Goal: Information Seeking & Learning: Learn about a topic

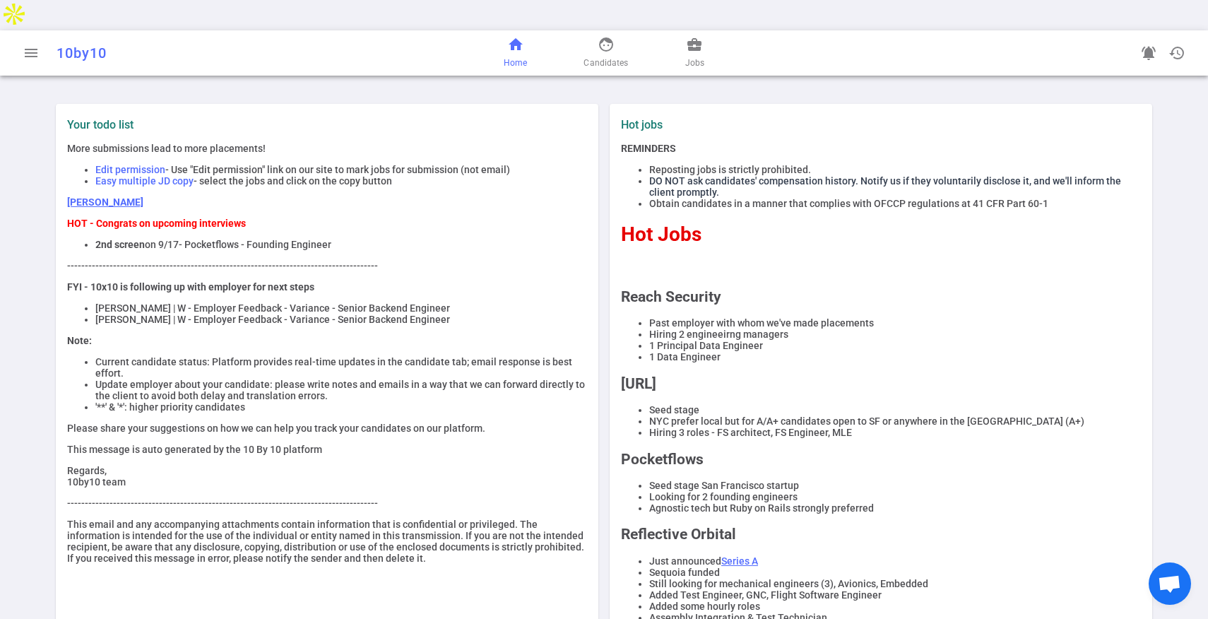
click at [832, 415] on li "NYC prefer local but for A/A+ candidates open to SF or anywhere in the [GEOGRAP…" at bounding box center [895, 420] width 492 height 11
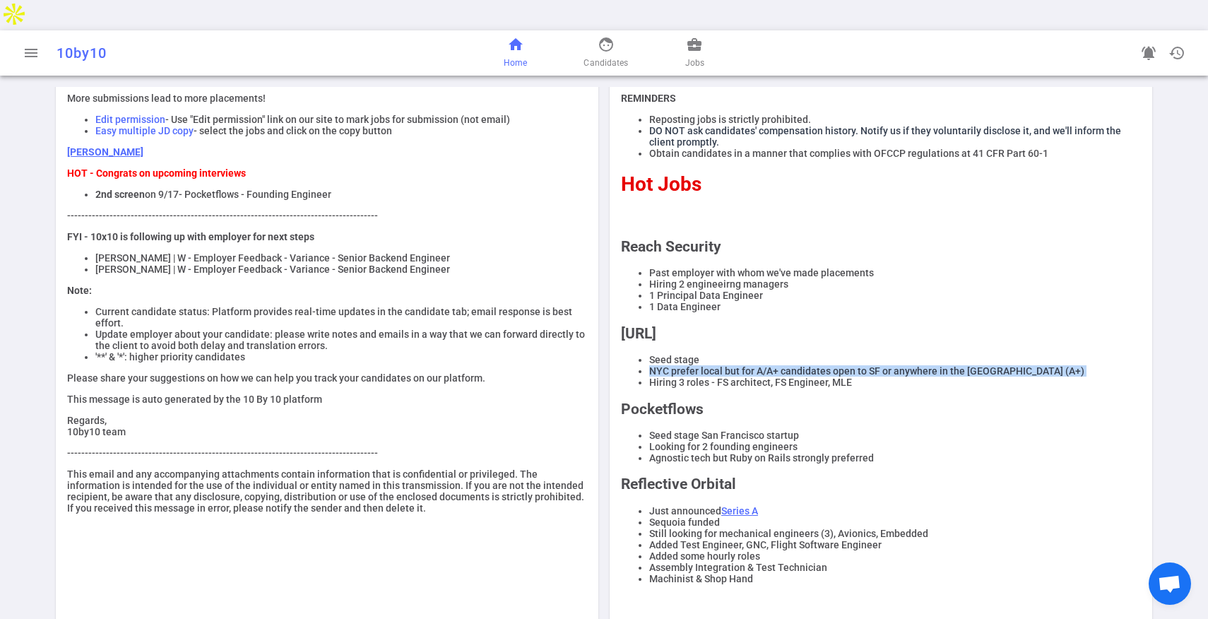
scroll to position [51, 0]
click at [698, 451] on li "Agnostic tech but Ruby on Rails strongly preferred" at bounding box center [895, 456] width 492 height 11
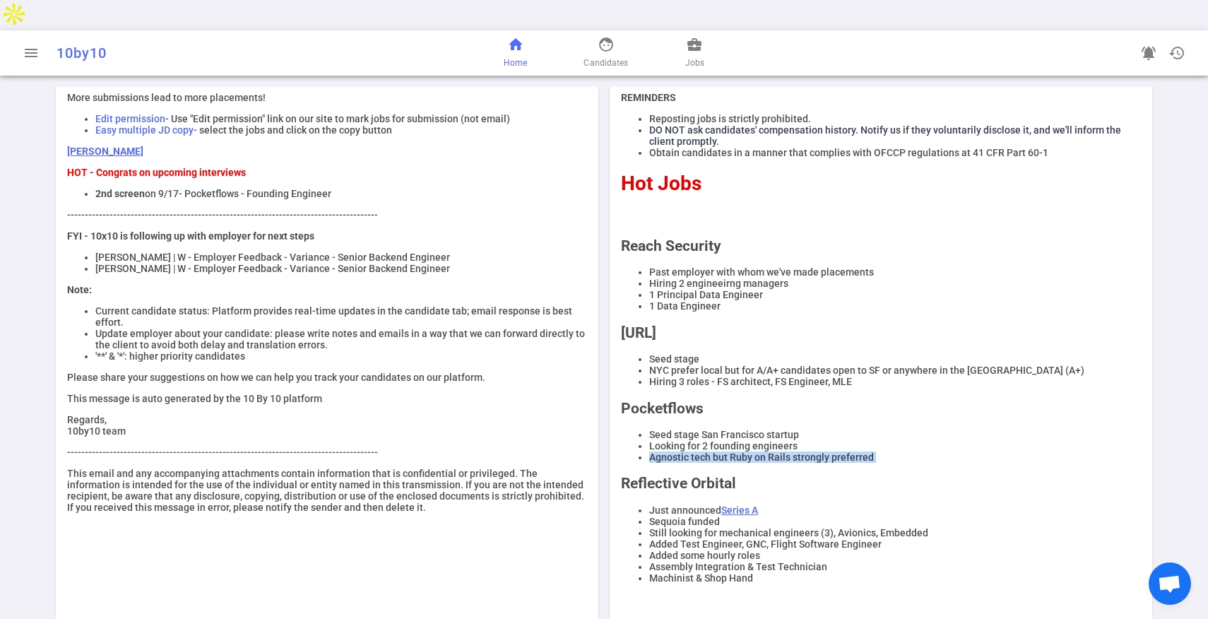
click at [698, 451] on li "Agnostic tech but Ruby on Rails strongly preferred" at bounding box center [895, 456] width 492 height 11
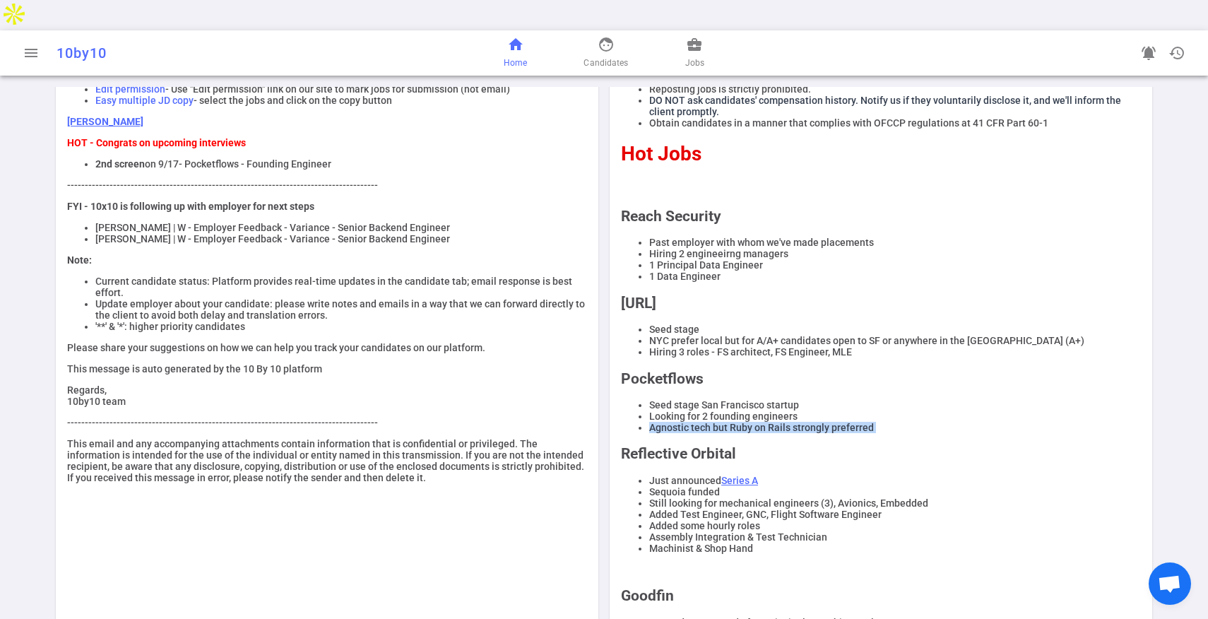
scroll to position [0, 0]
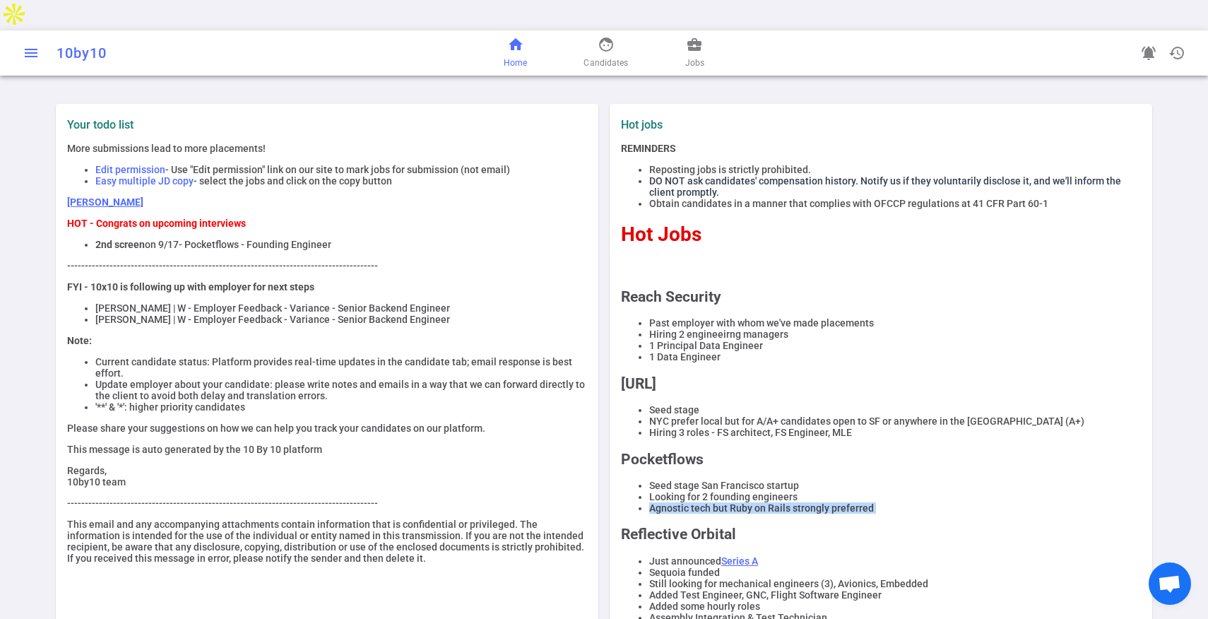
click at [34, 45] on span "menu" at bounding box center [31, 53] width 17 height 17
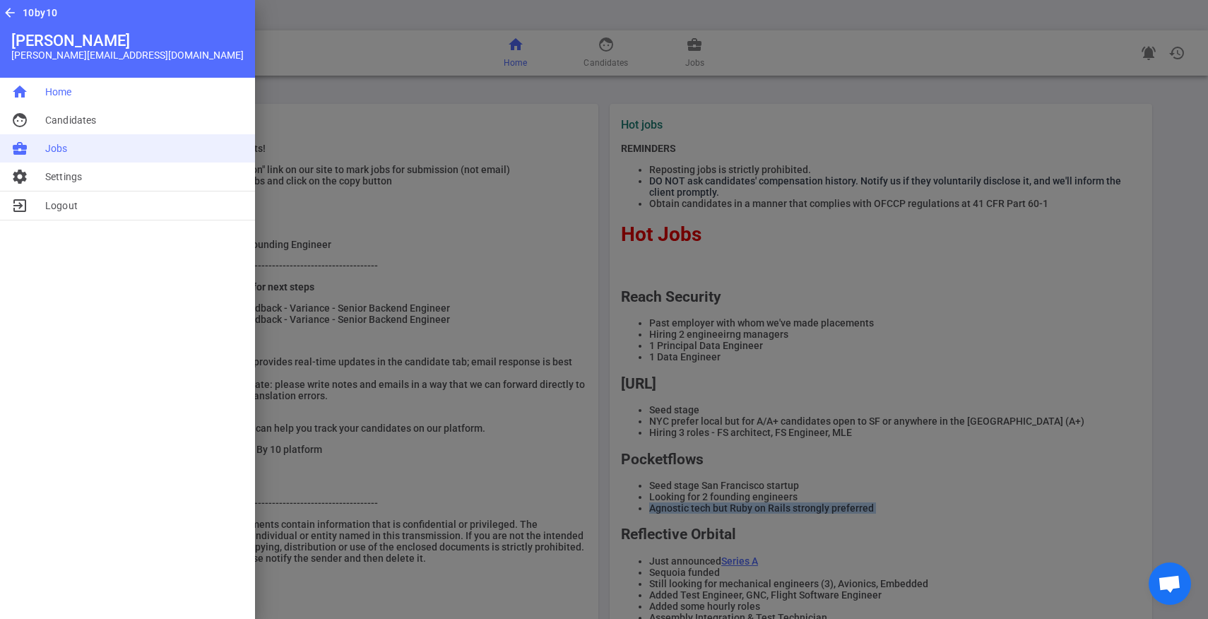
click at [59, 148] on span "Jobs" at bounding box center [56, 148] width 23 height 14
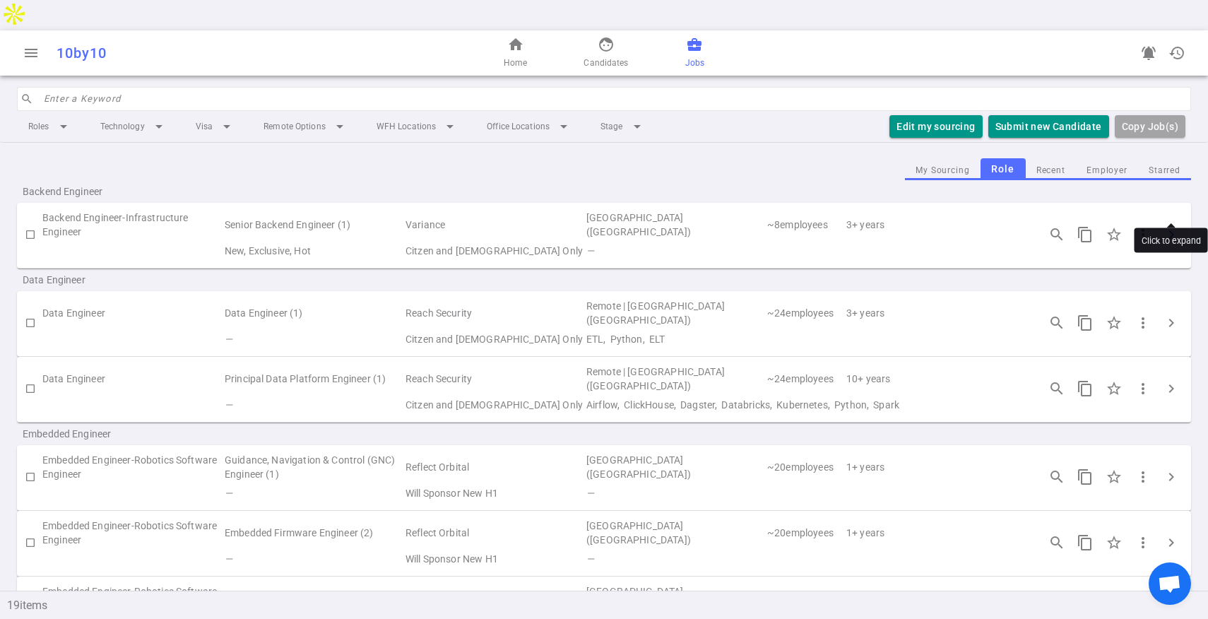
click at [1171, 226] on span "chevron_right" at bounding box center [1171, 234] width 17 height 17
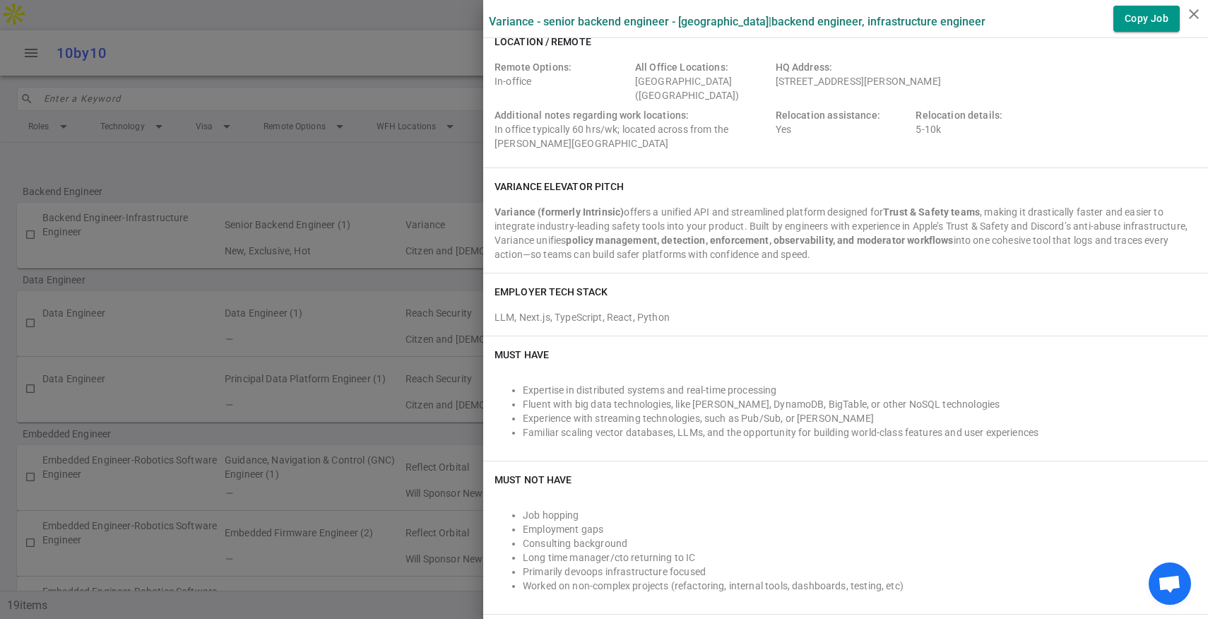
scroll to position [169, 0]
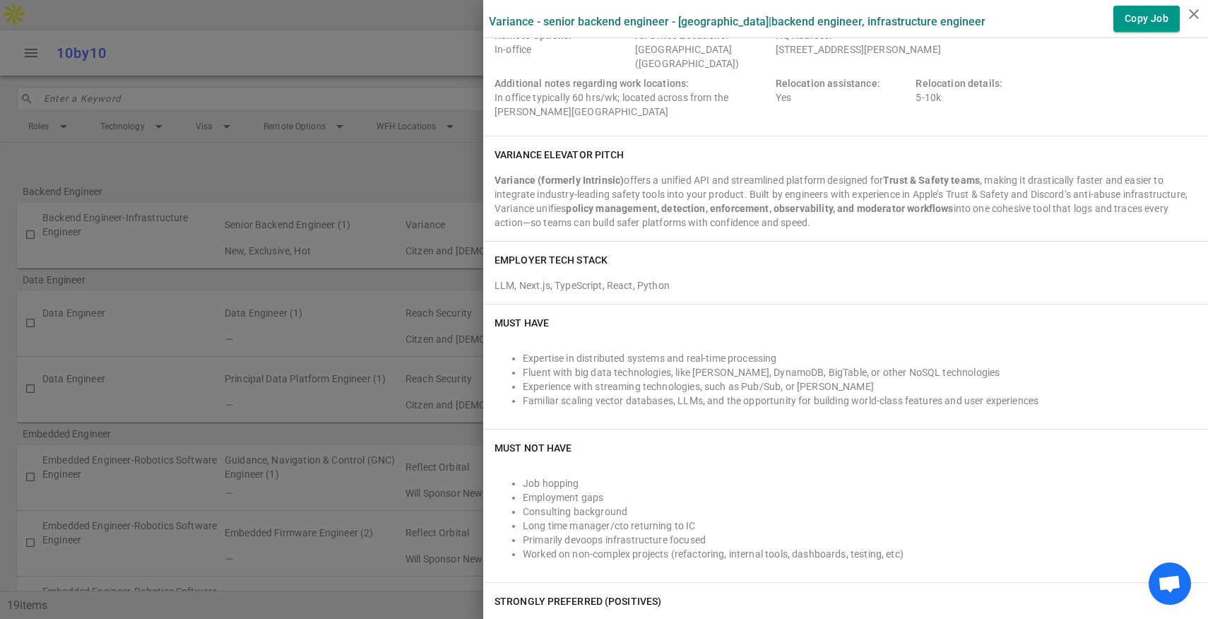
click at [644, 386] on li "Experience with streaming technologies, such as Pub/Sub, or [PERSON_NAME]" at bounding box center [860, 386] width 674 height 14
copy li "Experience with streaming technologies, such as Pub/Sub, or [PERSON_NAME]"
click at [687, 374] on li "Fluent with big data technologies, like [PERSON_NAME], DynamoDB, BigTable, or o…" at bounding box center [860, 372] width 674 height 14
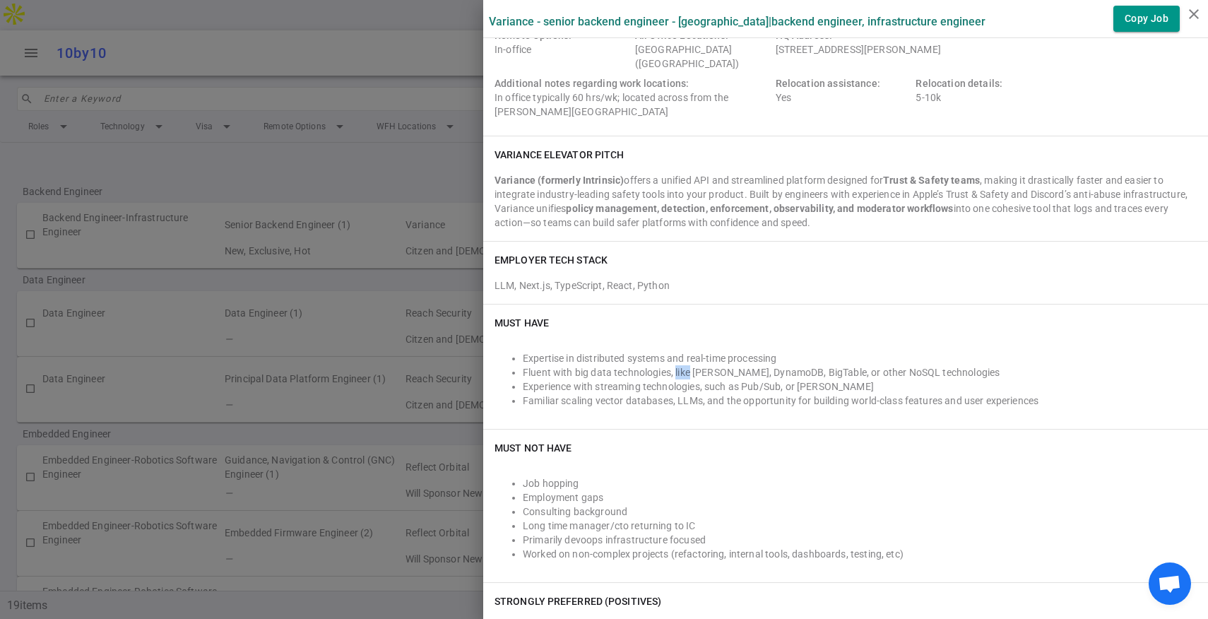
click at [687, 374] on li "Fluent with big data technologies, like [PERSON_NAME], DynamoDB, BigTable, or o…" at bounding box center [860, 372] width 674 height 14
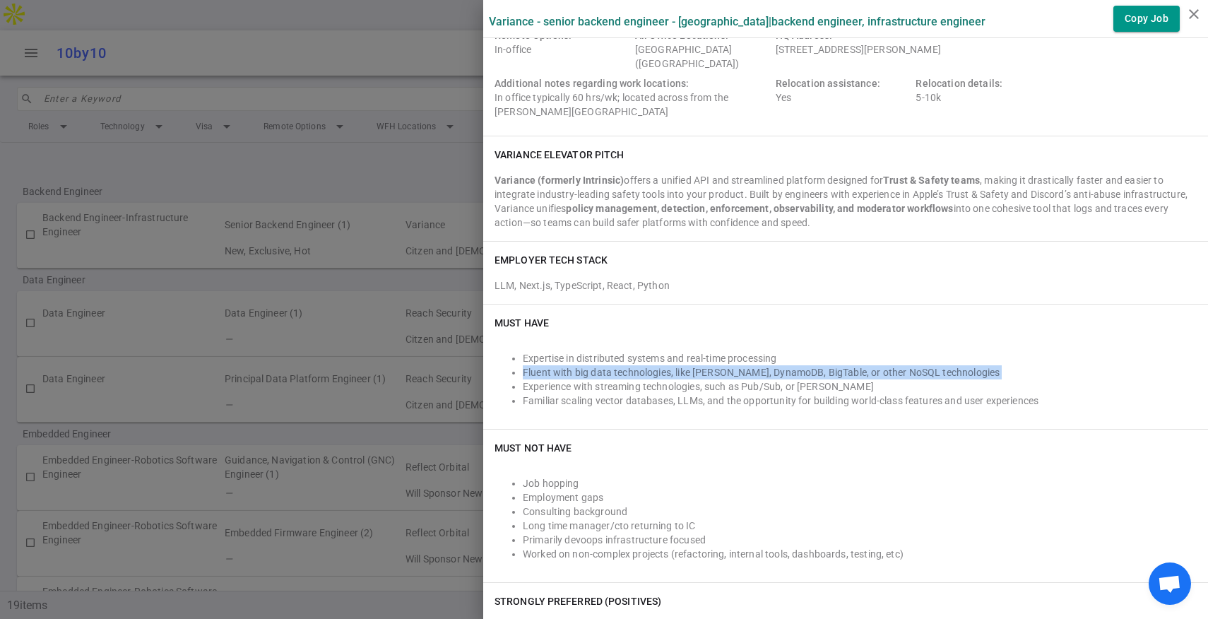
click at [687, 374] on li "Fluent with big data technologies, like [PERSON_NAME], DynamoDB, BigTable, or o…" at bounding box center [860, 372] width 674 height 14
copy li "Fluent with big data technologies, like [PERSON_NAME], DynamoDB, BigTable, or o…"
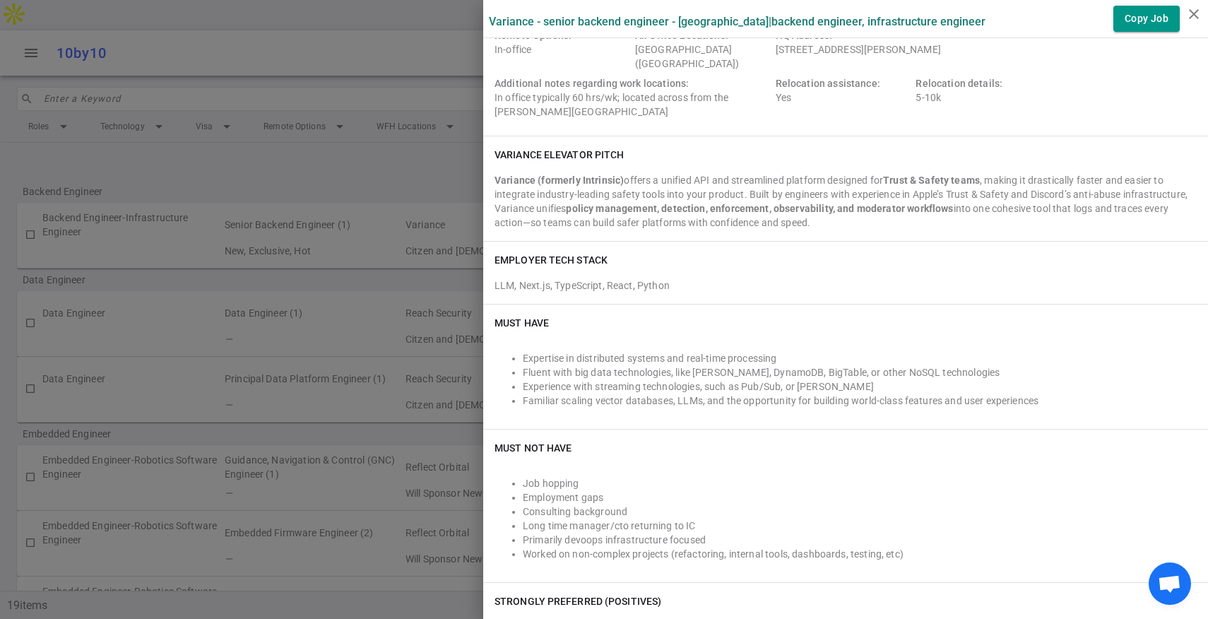
click at [583, 360] on li "Expertise in distributed systems and real-time processing" at bounding box center [860, 358] width 674 height 14
click at [425, 287] on div at bounding box center [604, 309] width 1208 height 619
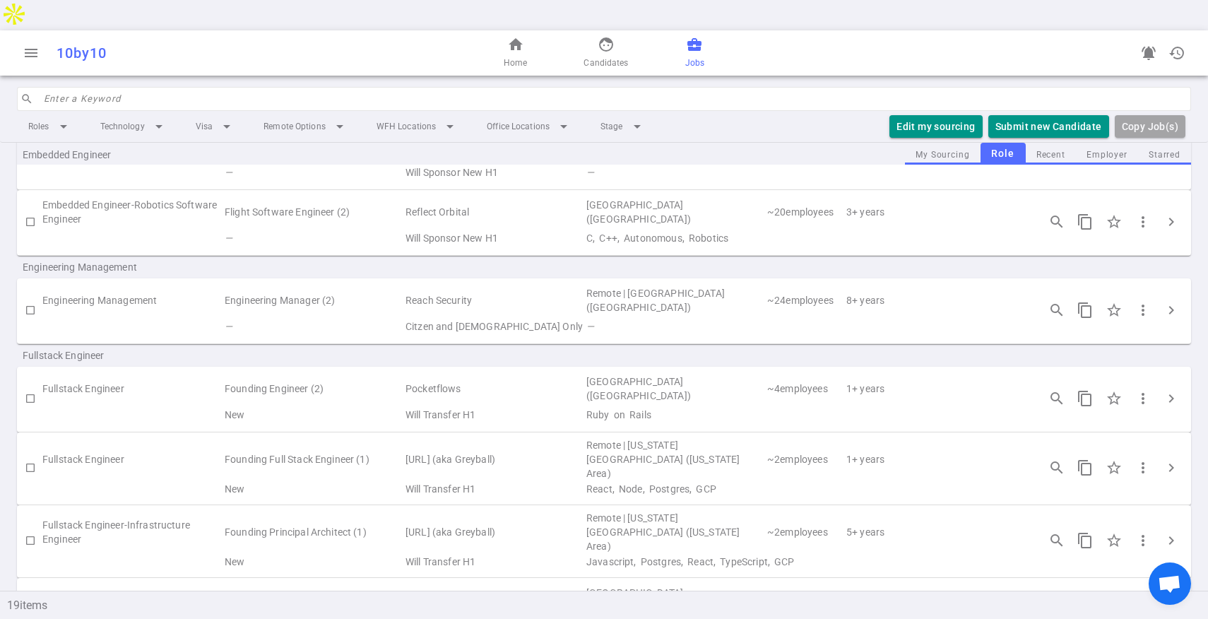
scroll to position [396, 0]
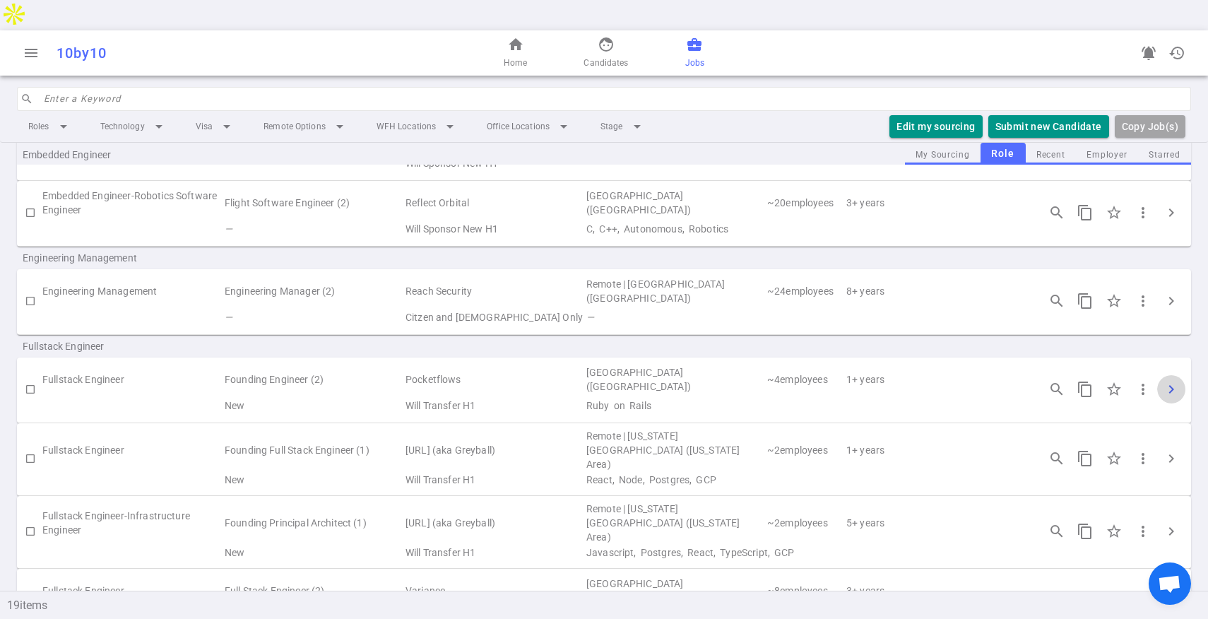
click at [1171, 381] on span "chevron_right" at bounding box center [1171, 389] width 17 height 17
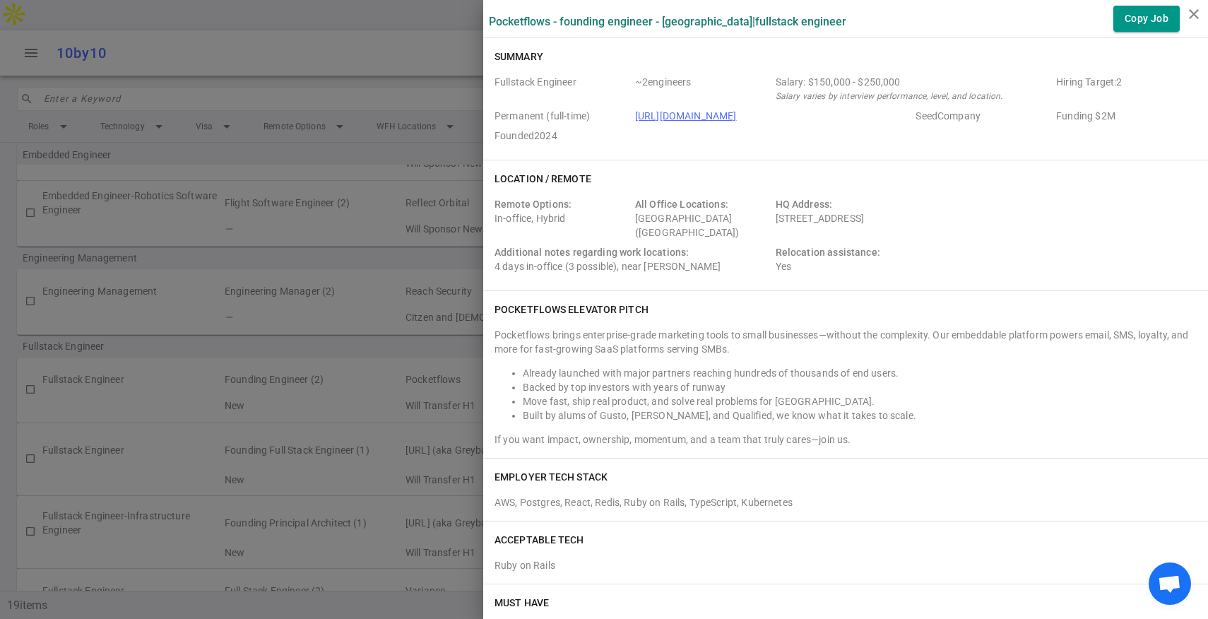
click at [688, 500] on span "AWS, Postgres, React, Redis, Ruby on Rails, TypeScript, Kubernetes" at bounding box center [644, 502] width 298 height 11
copy div "EMPLOYER TECH STACK"
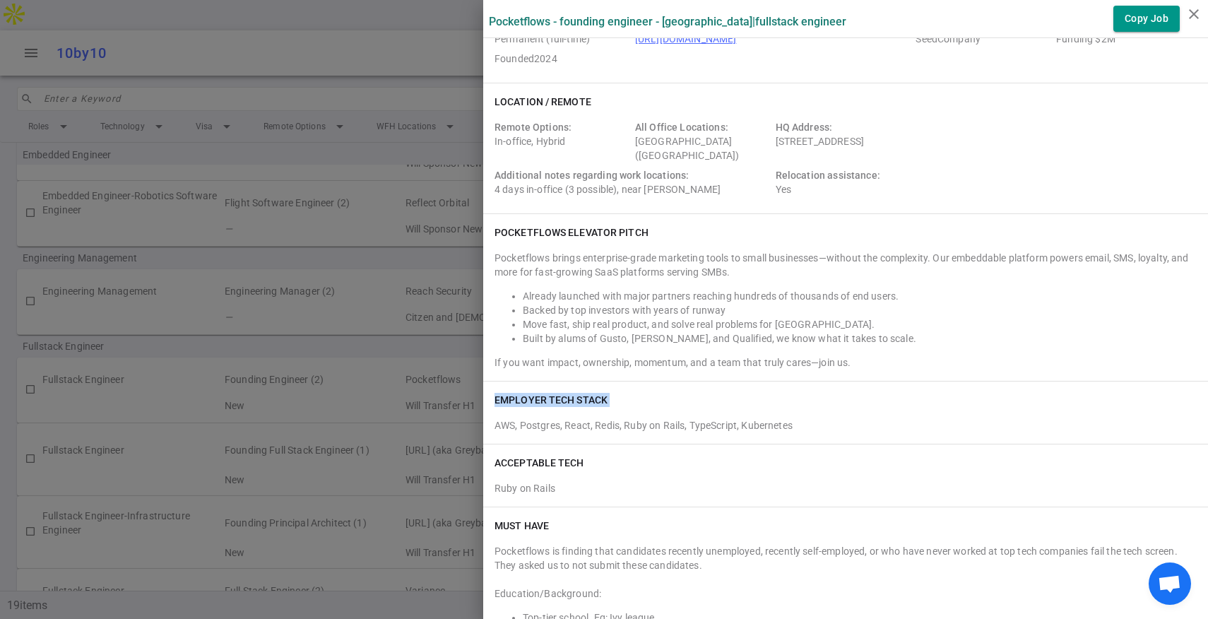
scroll to position [82, 0]
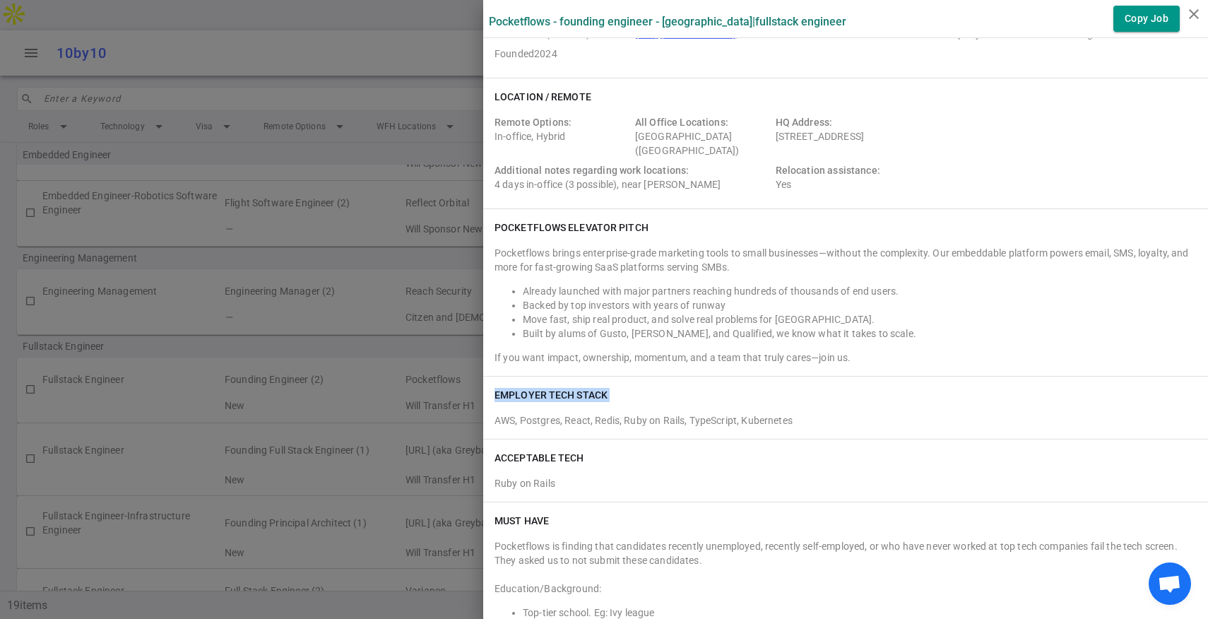
copy div "EMPLOYER TECH STACK"
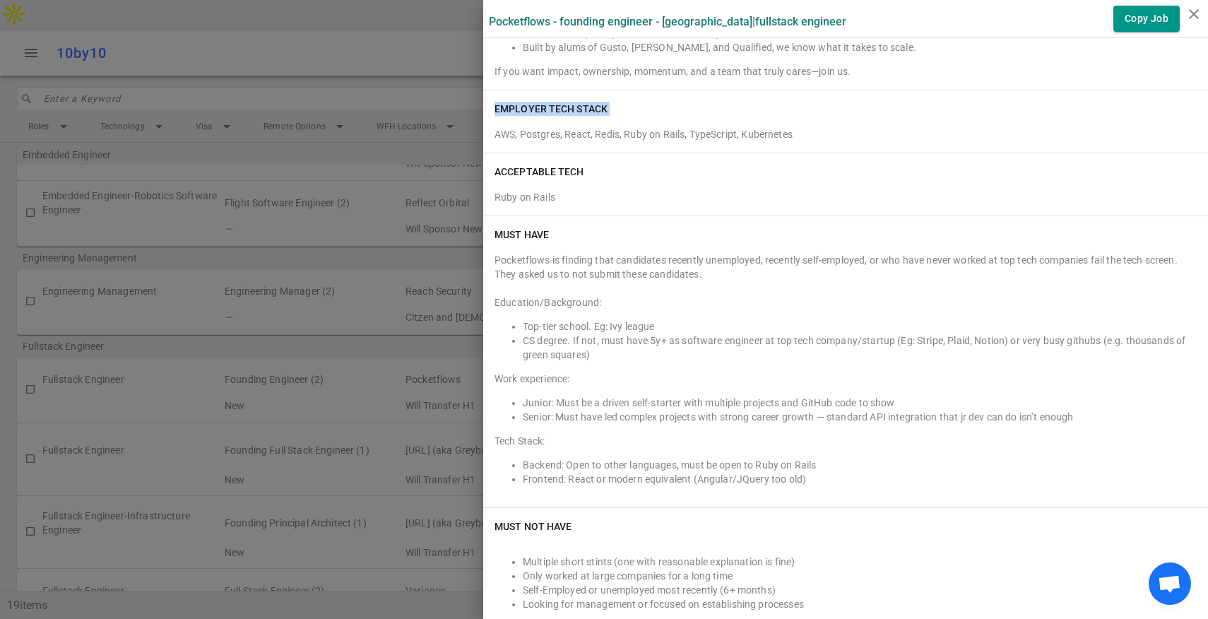
scroll to position [373, 0]
click at [309, 271] on div at bounding box center [604, 309] width 1208 height 619
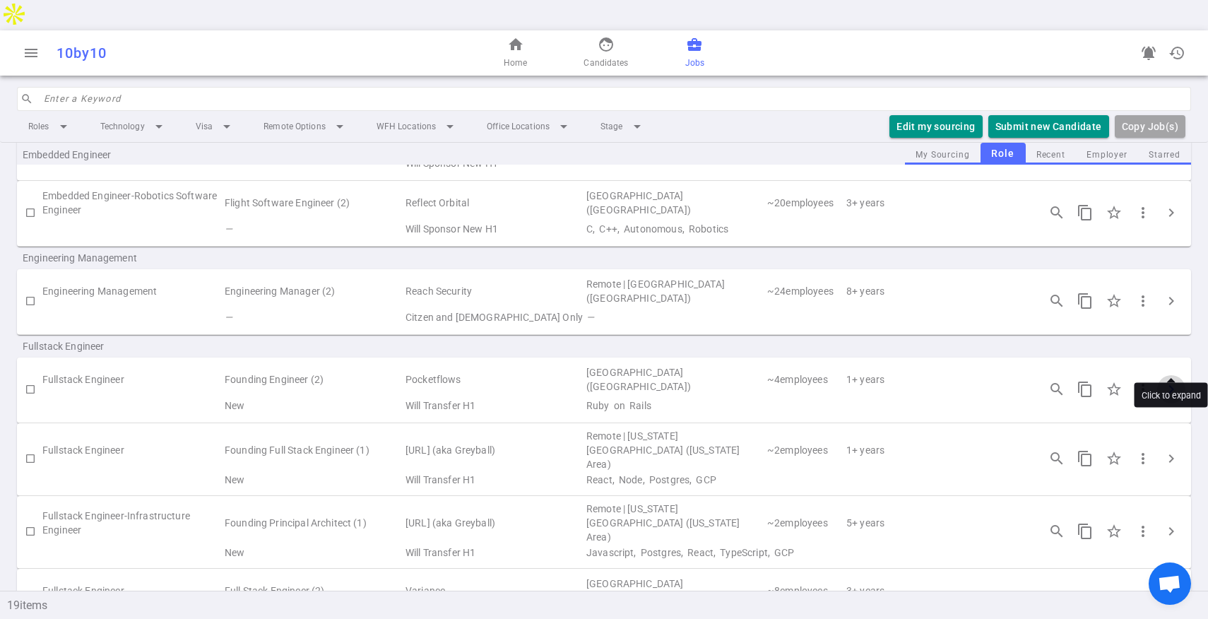
click at [1164, 381] on span "chevron_right" at bounding box center [1171, 389] width 17 height 17
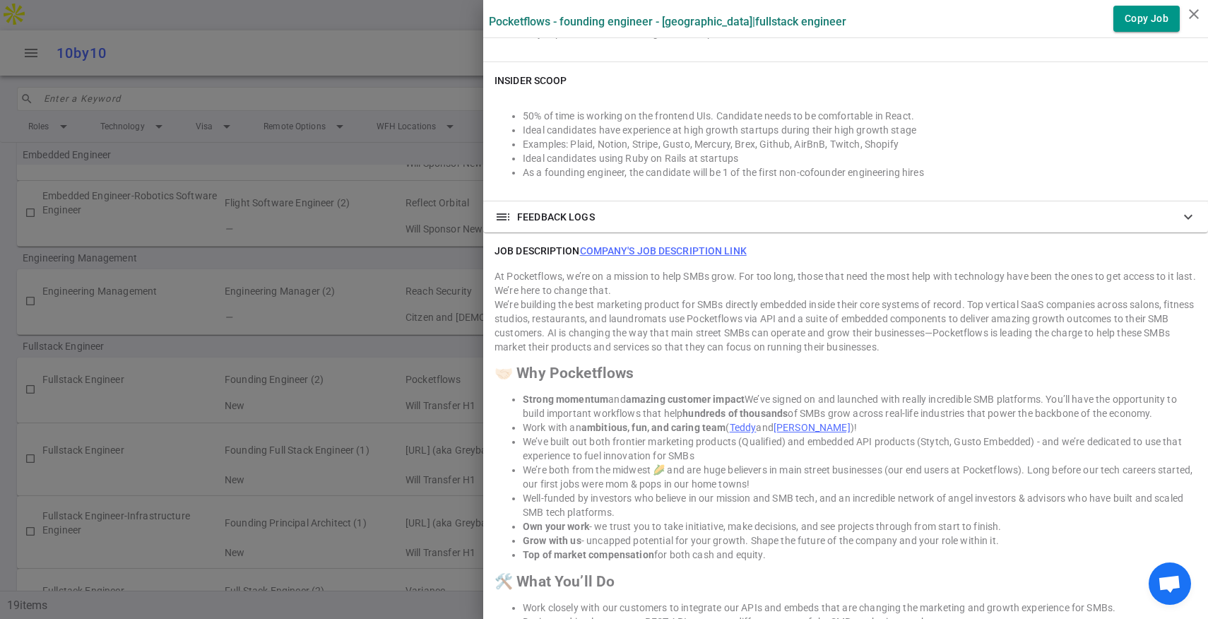
scroll to position [1206, 0]
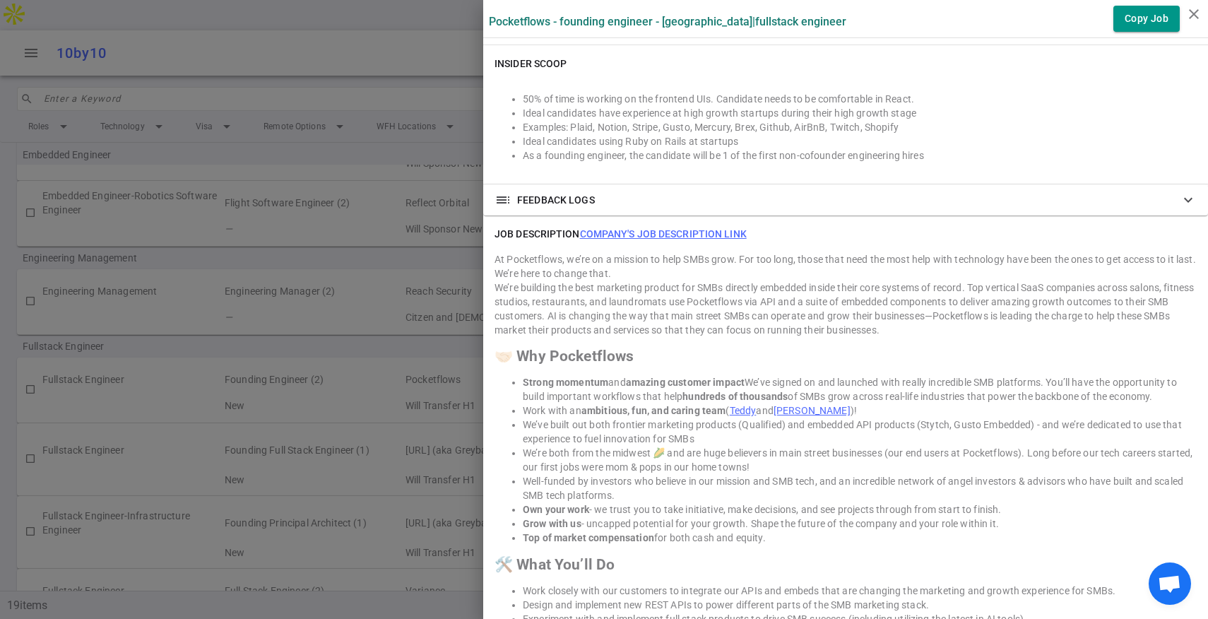
click at [425, 435] on div at bounding box center [604, 309] width 1208 height 619
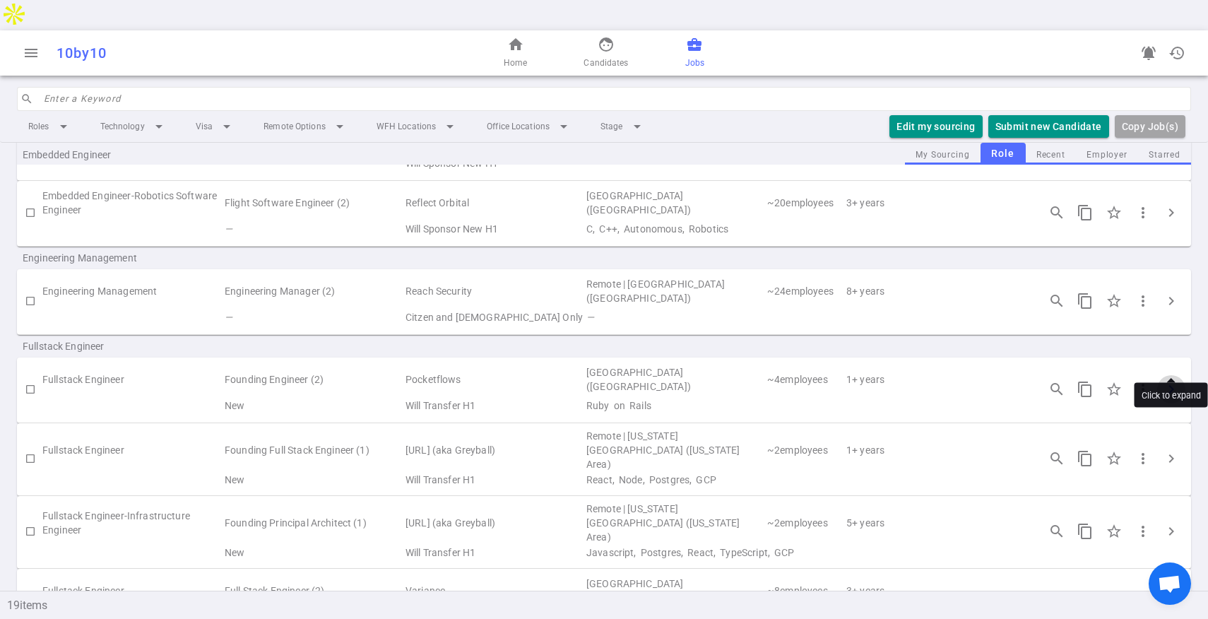
click at [1167, 381] on span "chevron_right" at bounding box center [1171, 389] width 17 height 17
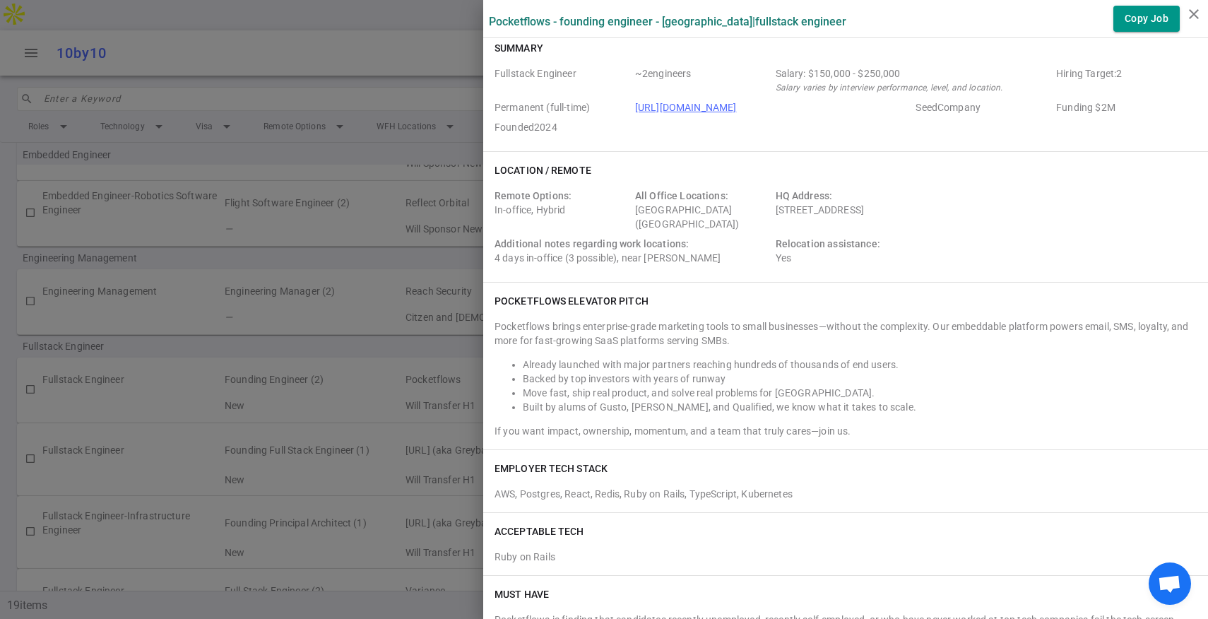
scroll to position [13, 0]
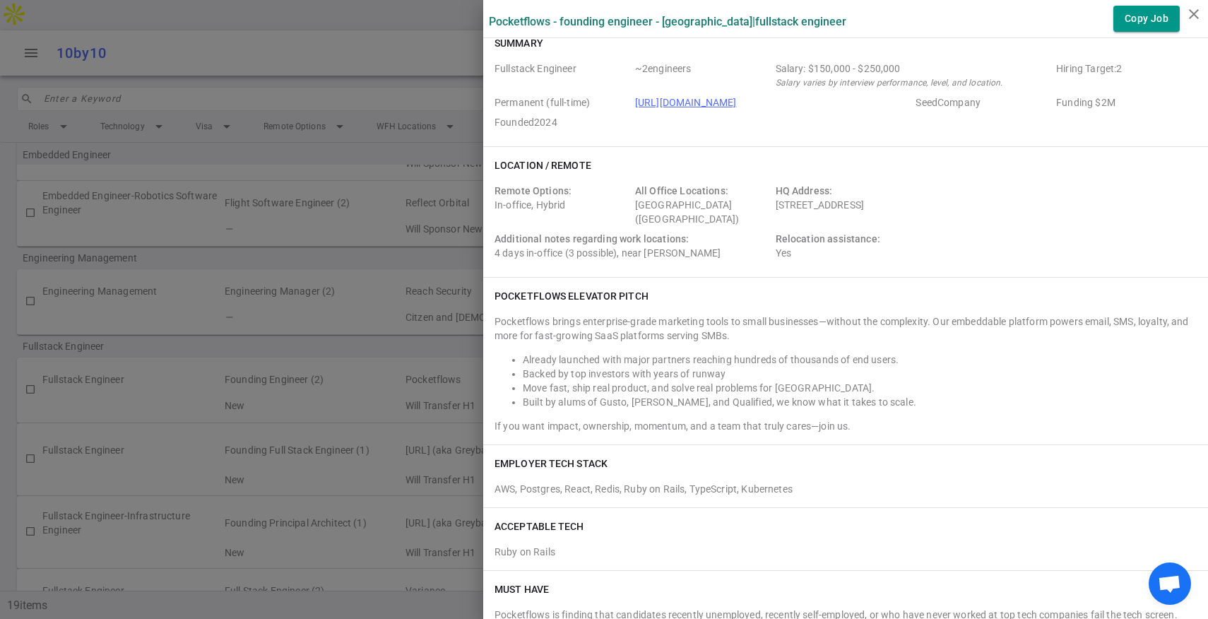
click at [605, 488] on span "AWS, Postgres, React, Redis, Ruby on Rails, TypeScript, Kubernetes" at bounding box center [644, 488] width 298 height 11
copy div "EMPLOYER TECH STACK"
click at [444, 432] on div at bounding box center [604, 309] width 1208 height 619
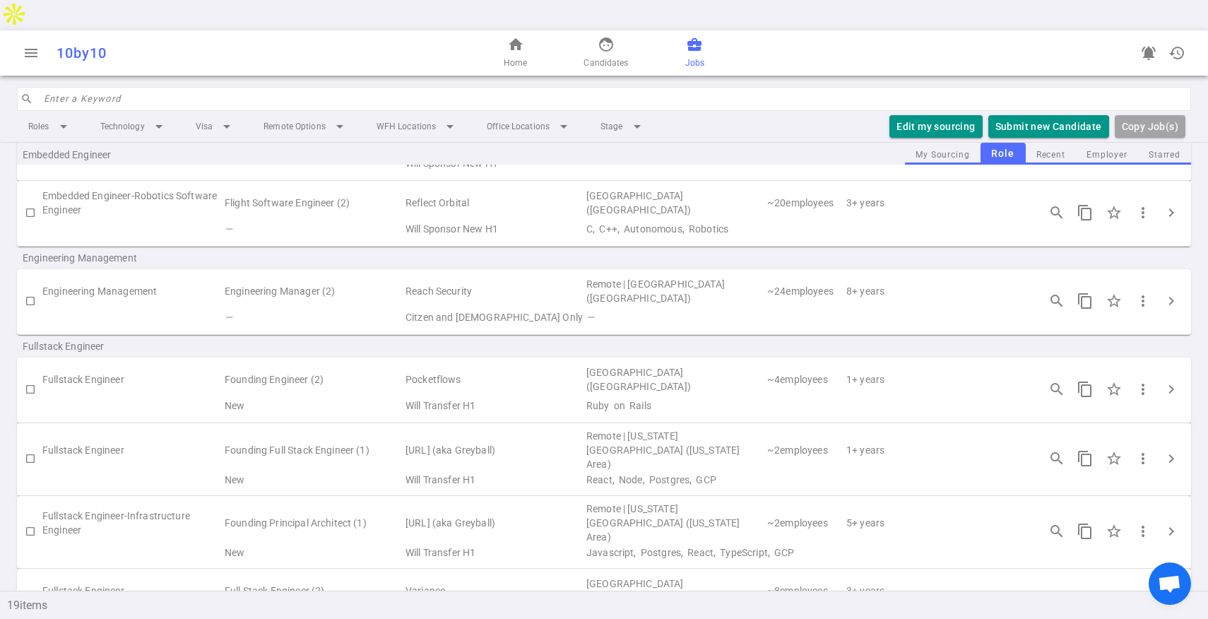
click at [779, 275] on td "~ 24 employees" at bounding box center [805, 291] width 79 height 33
click at [738, 275] on td "Remote | [GEOGRAPHIC_DATA] ([GEOGRAPHIC_DATA])" at bounding box center [675, 291] width 181 height 33
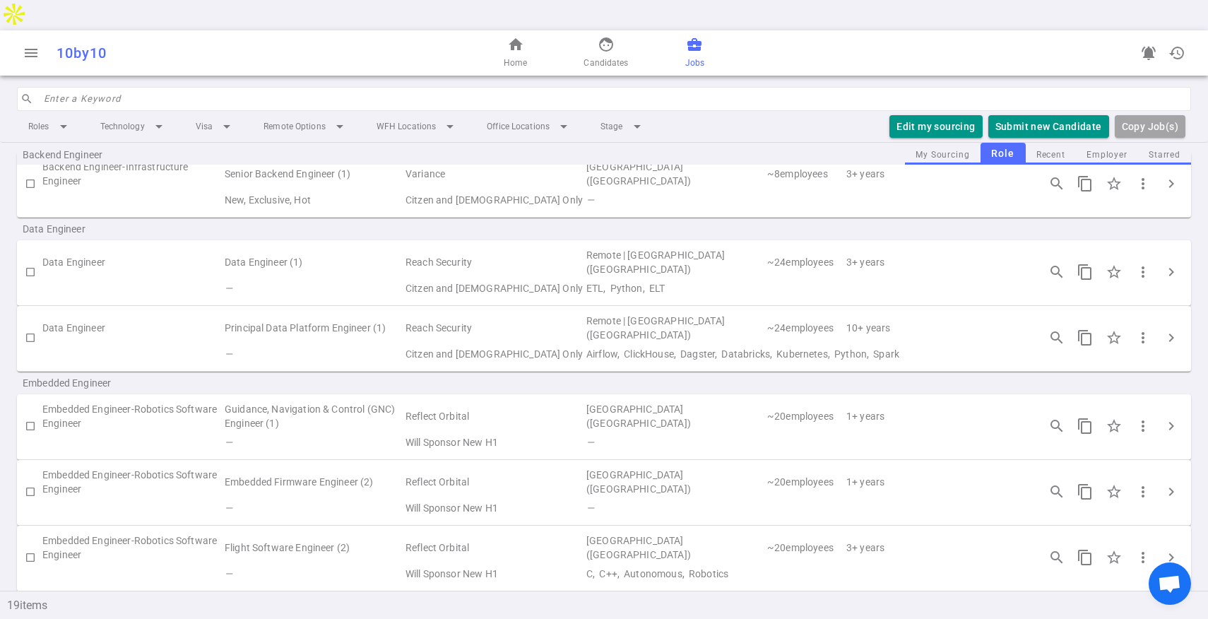
scroll to position [0, 0]
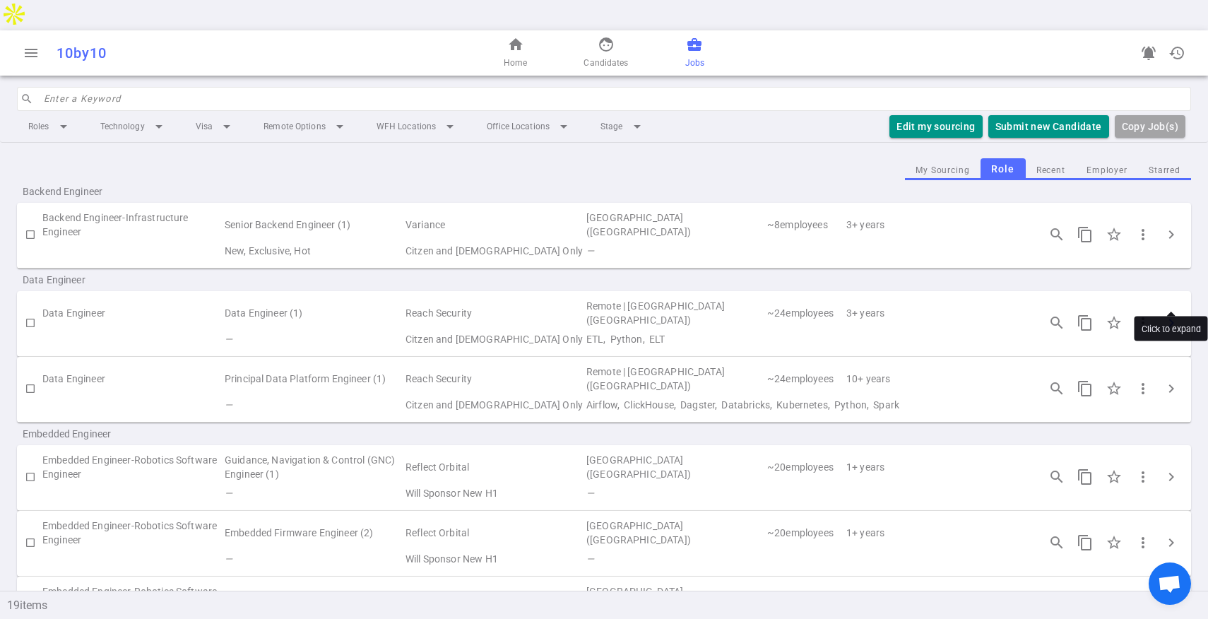
click at [1174, 314] on span "chevron_right" at bounding box center [1171, 322] width 17 height 17
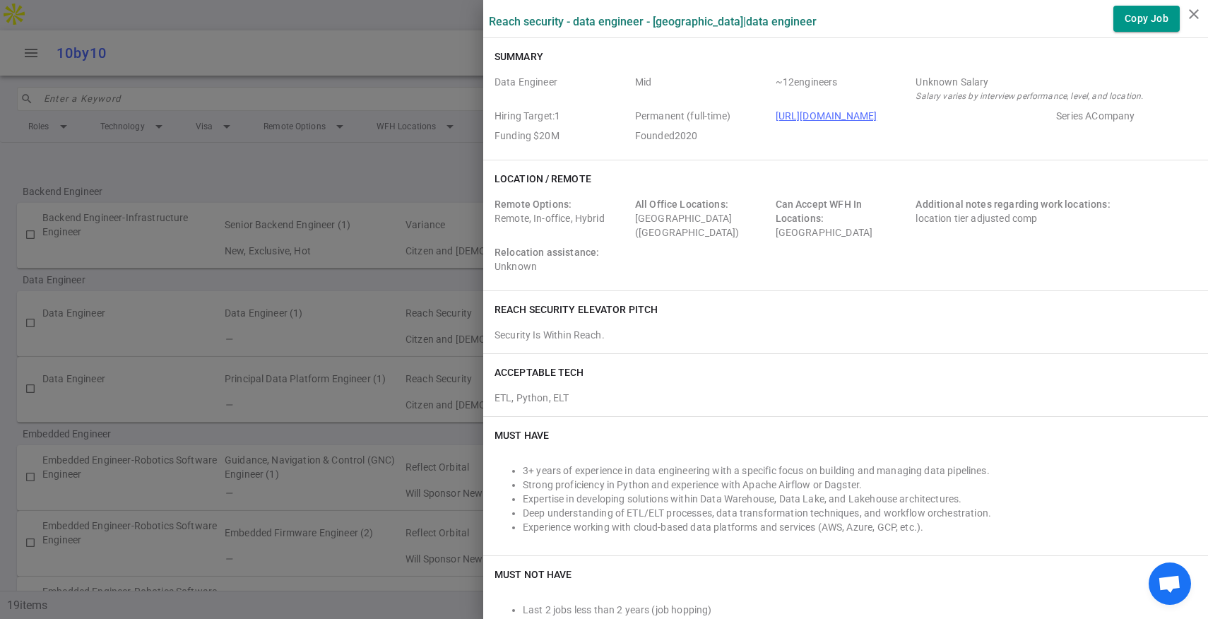
click at [466, 192] on div at bounding box center [604, 309] width 1208 height 619
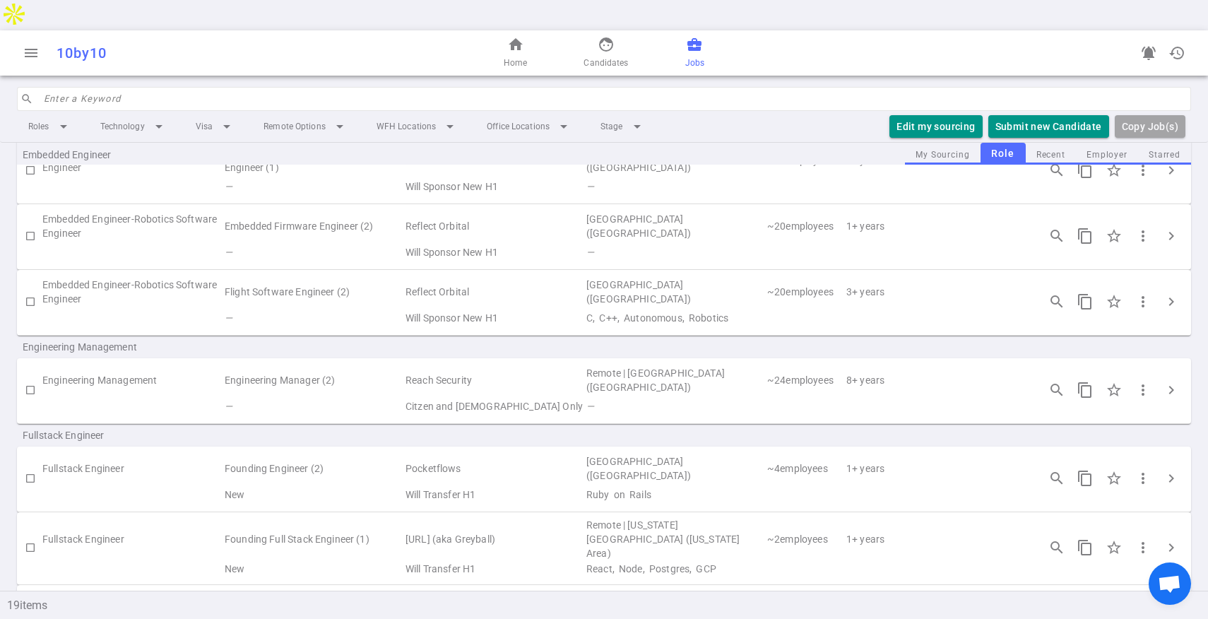
scroll to position [315, 0]
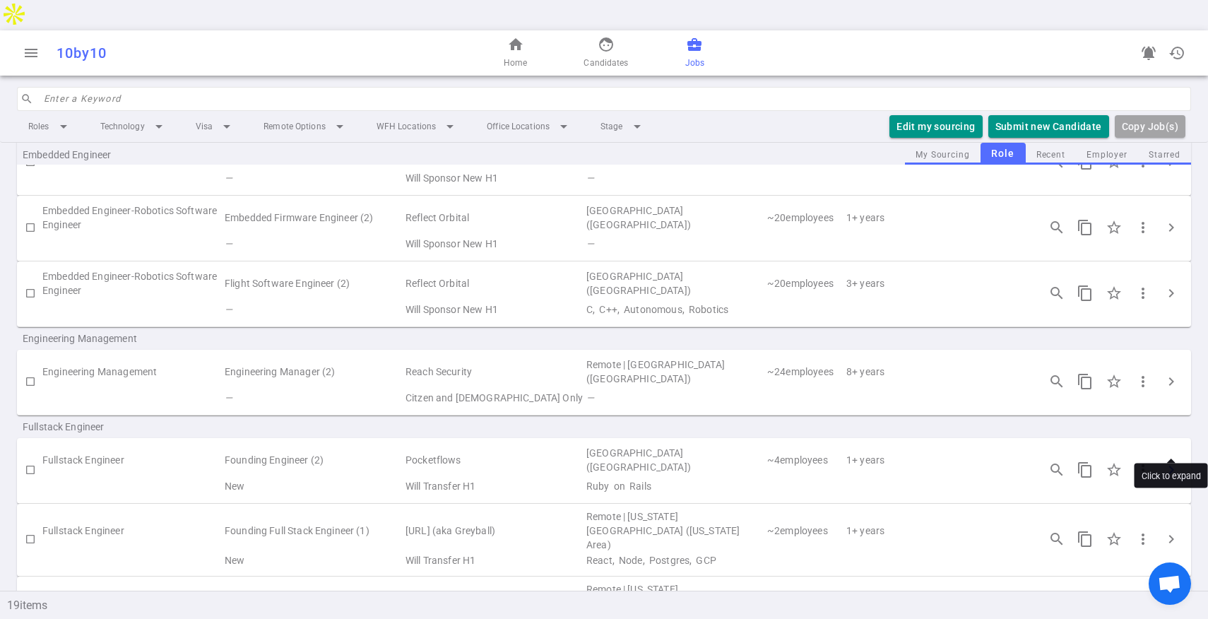
click at [1168, 461] on span "chevron_right" at bounding box center [1171, 469] width 17 height 17
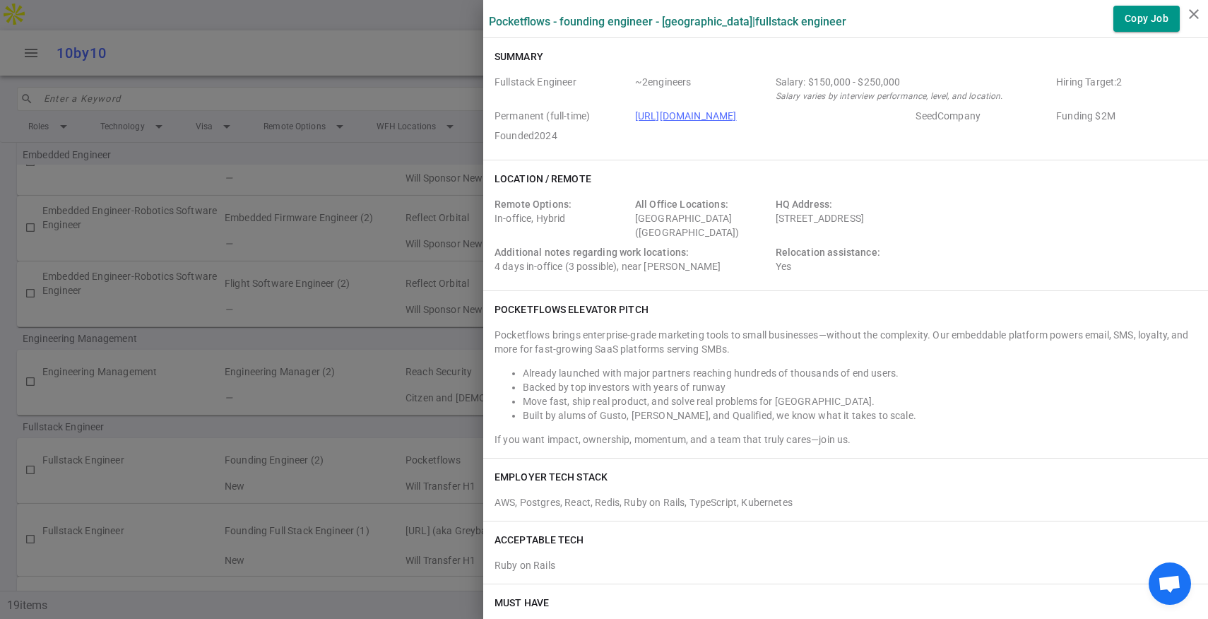
click at [749, 500] on span "AWS, Postgres, React, Redis, Ruby on Rails, TypeScript, Kubernetes" at bounding box center [644, 502] width 298 height 11
copy div "EMPLOYER TECH STACK"
click at [420, 201] on div at bounding box center [604, 309] width 1208 height 619
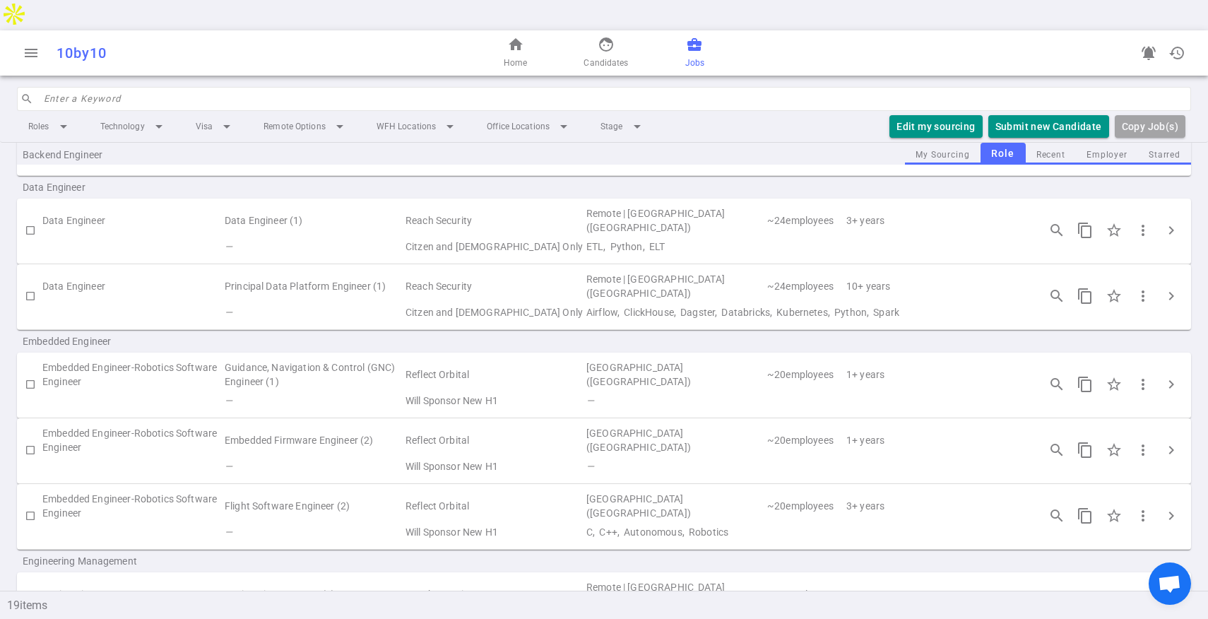
scroll to position [0, 0]
